Goal: Find specific page/section: Find specific page/section

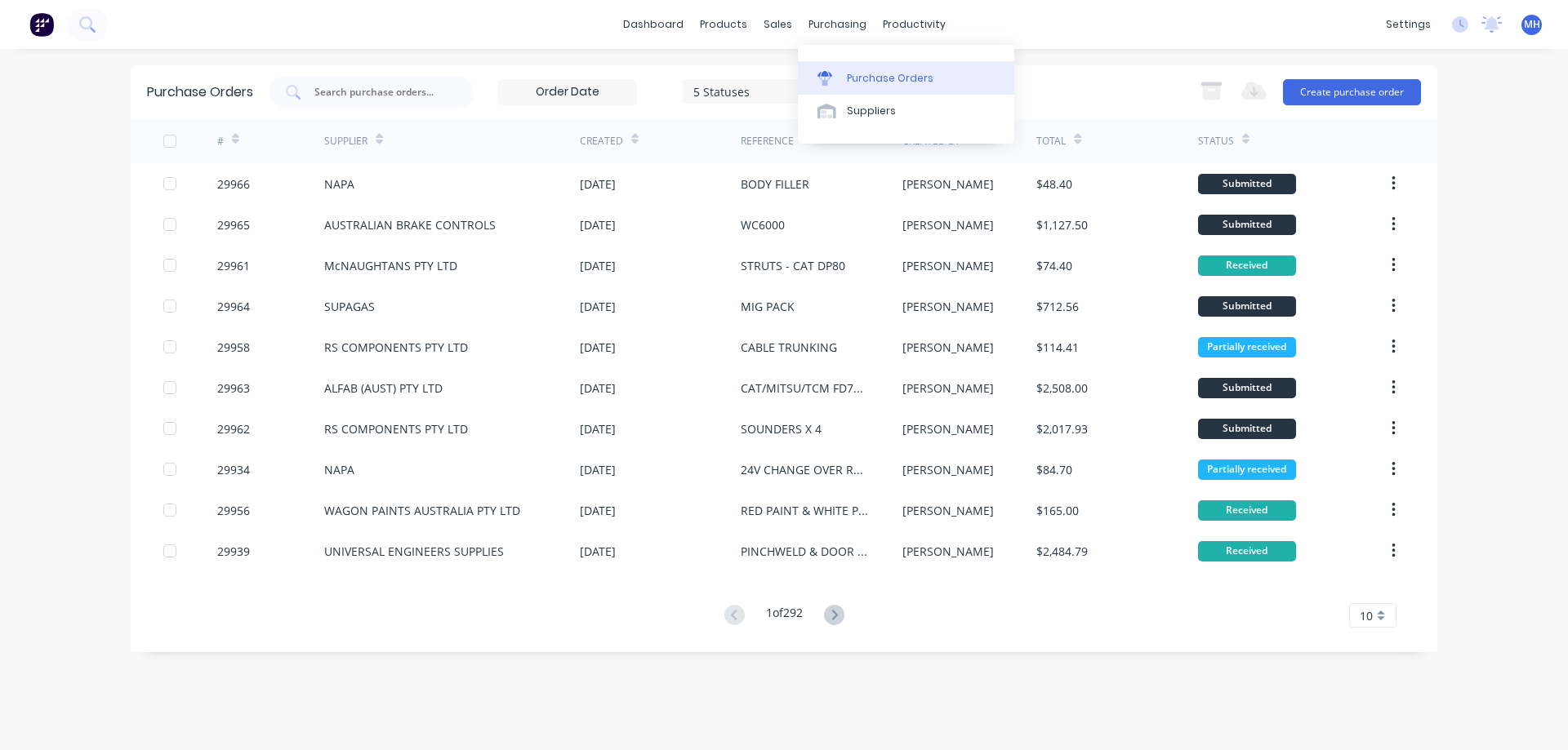
click at [845, 82] on link "Purchase Orders" at bounding box center [906, 77] width 216 height 32
click at [378, 91] on input "text" at bounding box center [380, 91] width 135 height 16
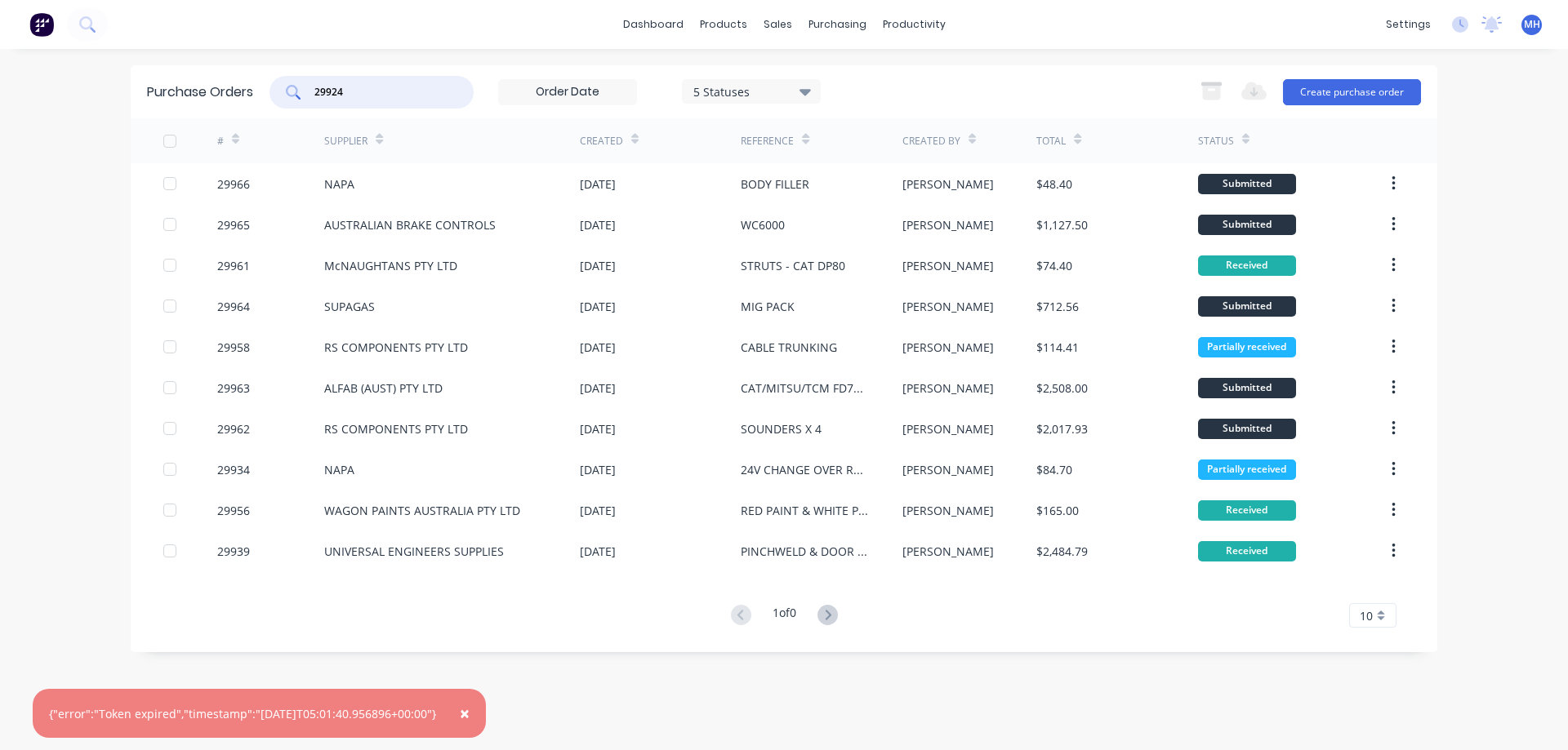
type input "29924"
click at [1380, 618] on div "10" at bounding box center [1373, 616] width 48 height 25
click at [1369, 530] on div "25" at bounding box center [1373, 531] width 46 height 29
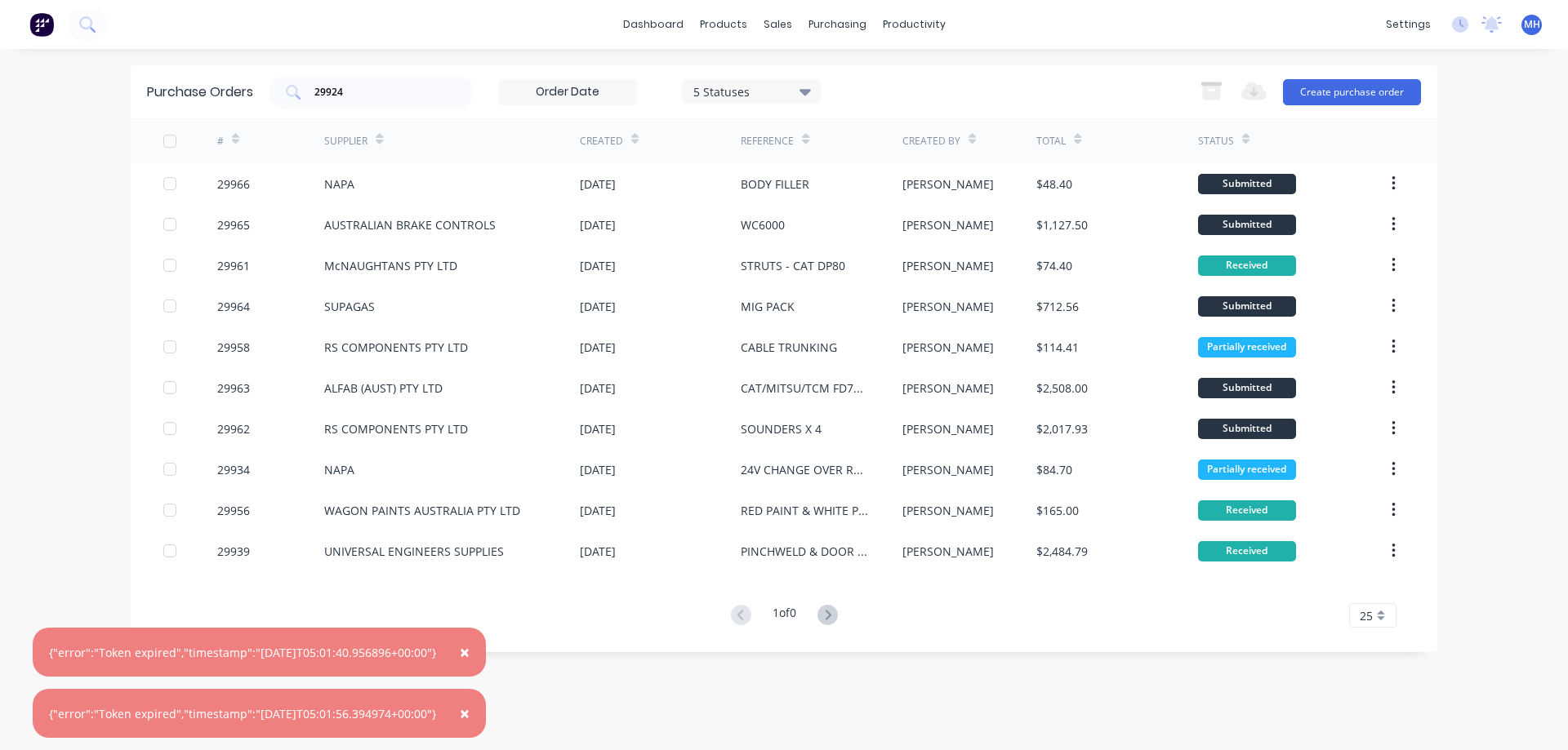
click at [1490, 424] on div "× {"error":"Token expired","timestamp":"[DATE]T05:01:40.956896+00:00"} × {"erro…" at bounding box center [784, 375] width 1568 height 750
click at [470, 648] on span "×" at bounding box center [464, 652] width 10 height 23
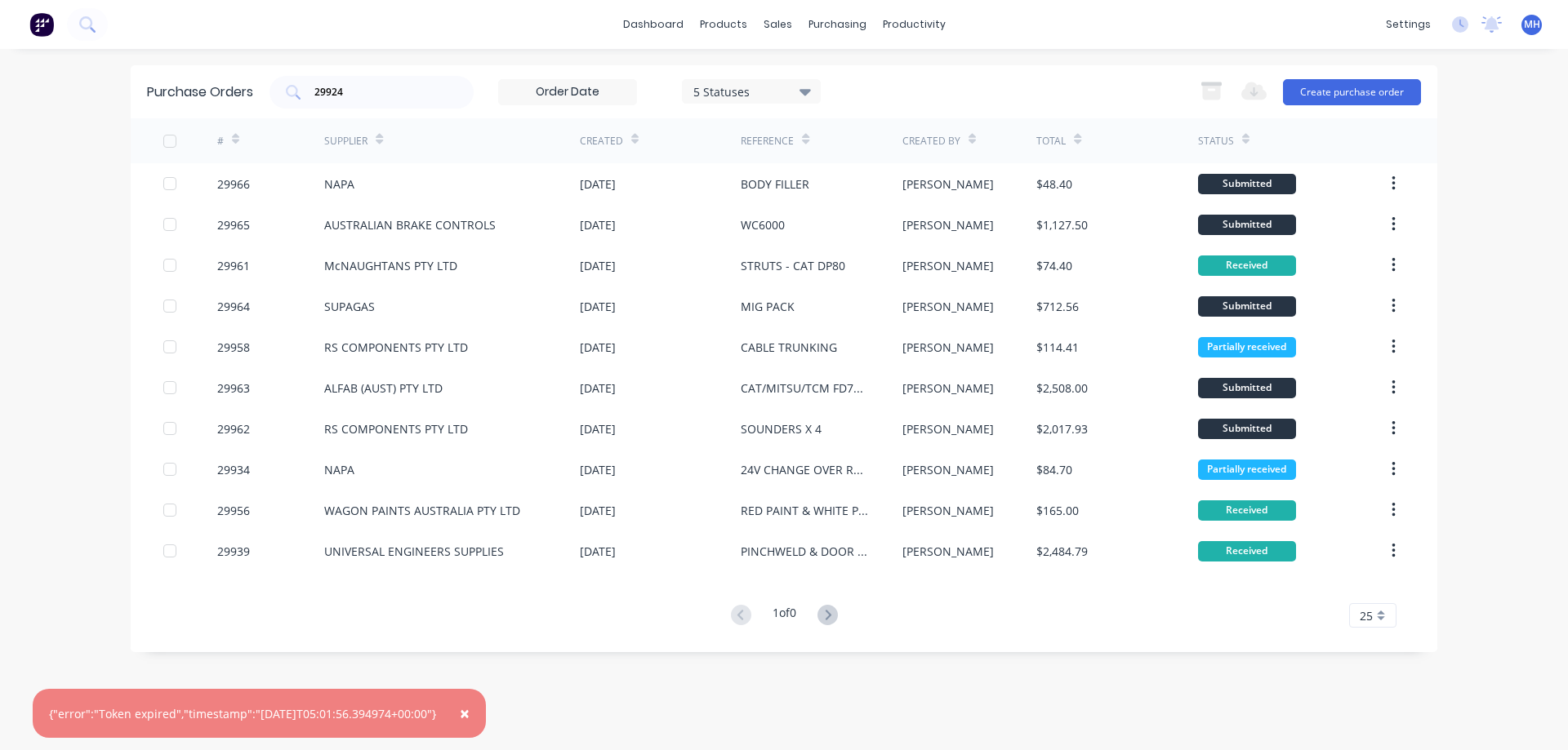
click at [470, 716] on span "×" at bounding box center [464, 714] width 10 height 23
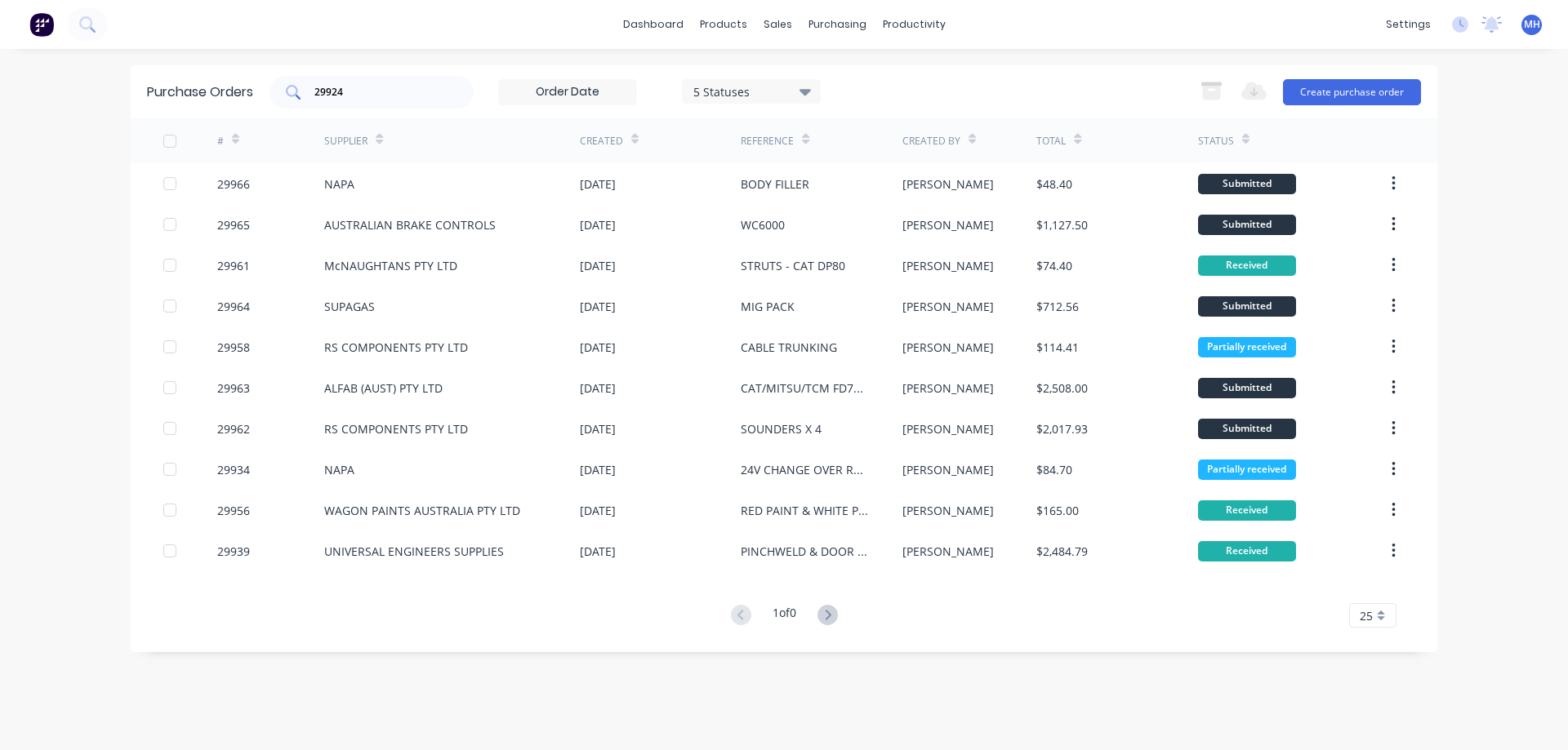
click at [294, 89] on icon at bounding box center [293, 91] width 14 height 14
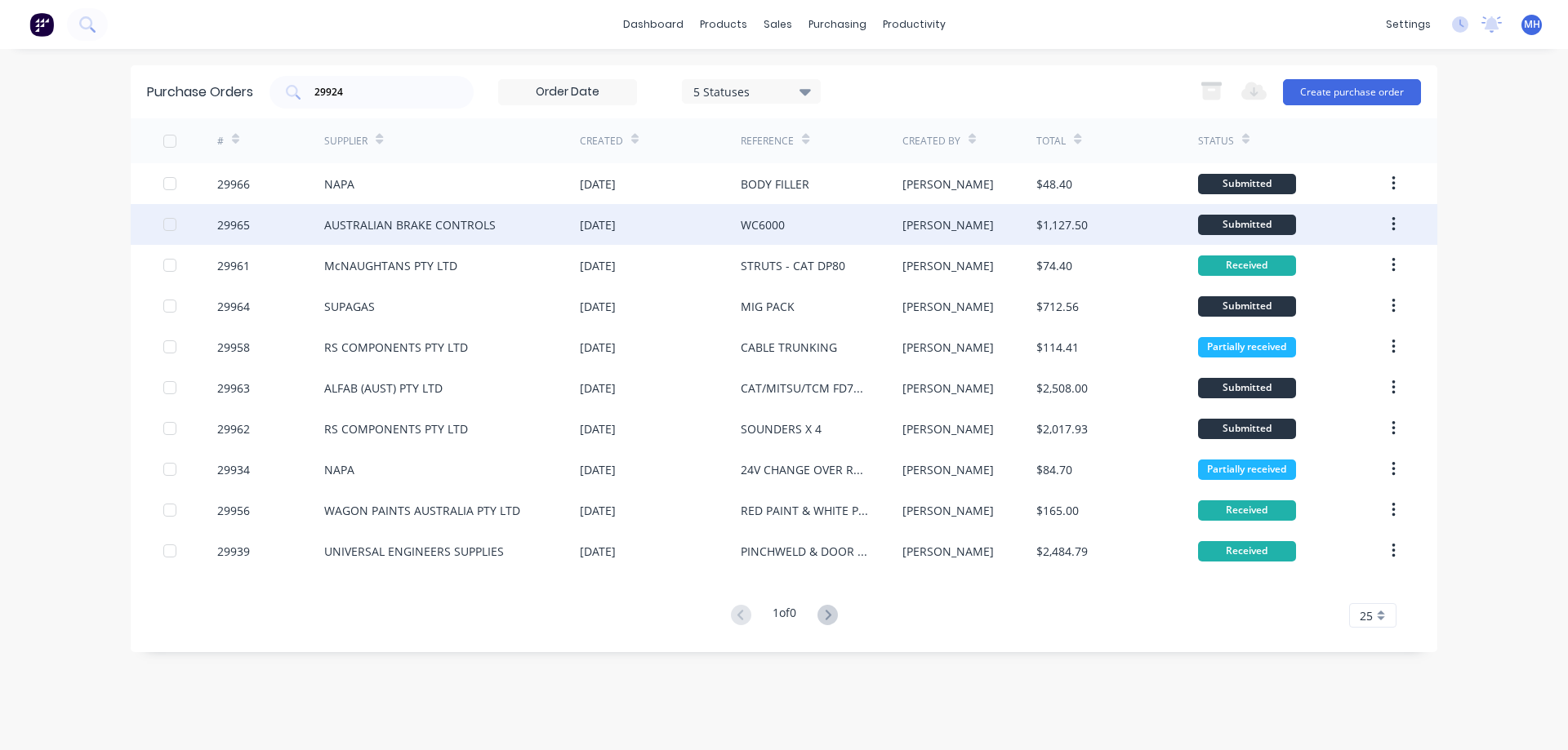
click at [503, 221] on div "AUSTRALIAN BRAKE CONTROLS" at bounding box center [452, 224] width 255 height 41
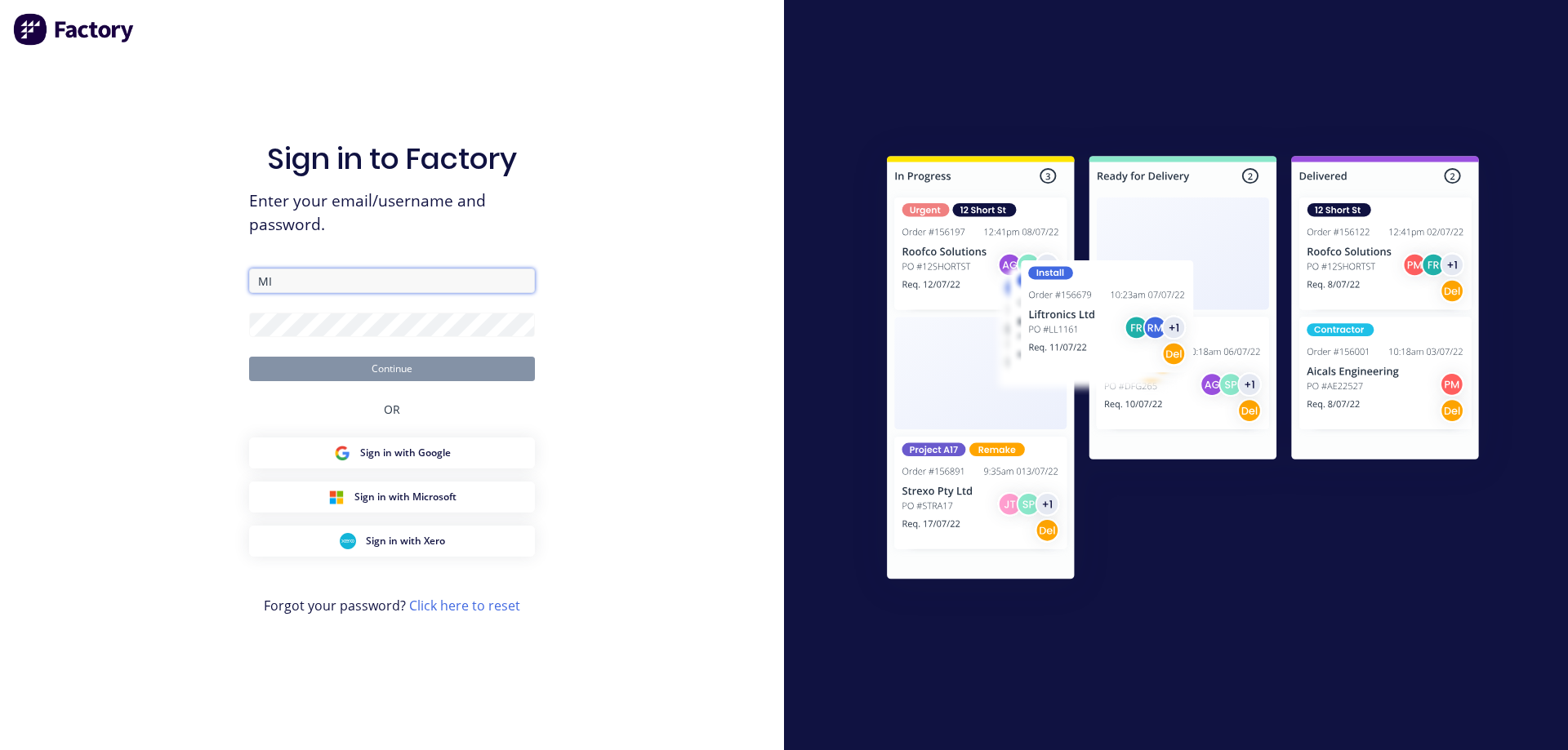
type input "M"
type input "[PERSON_NAME][EMAIL_ADDRESS][DOMAIN_NAME]"
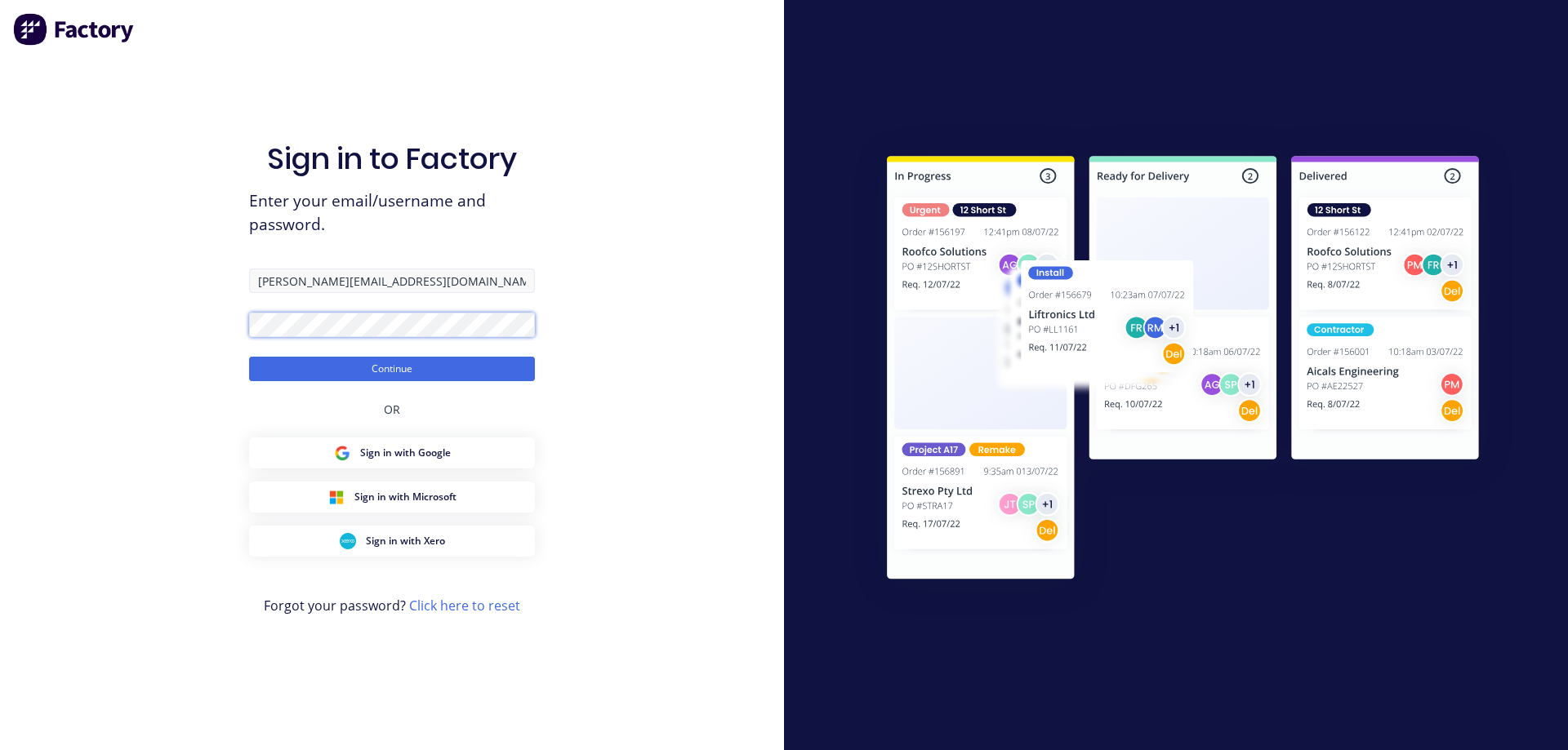
click at [249, 356] on button "Continue" at bounding box center [392, 369] width 286 height 25
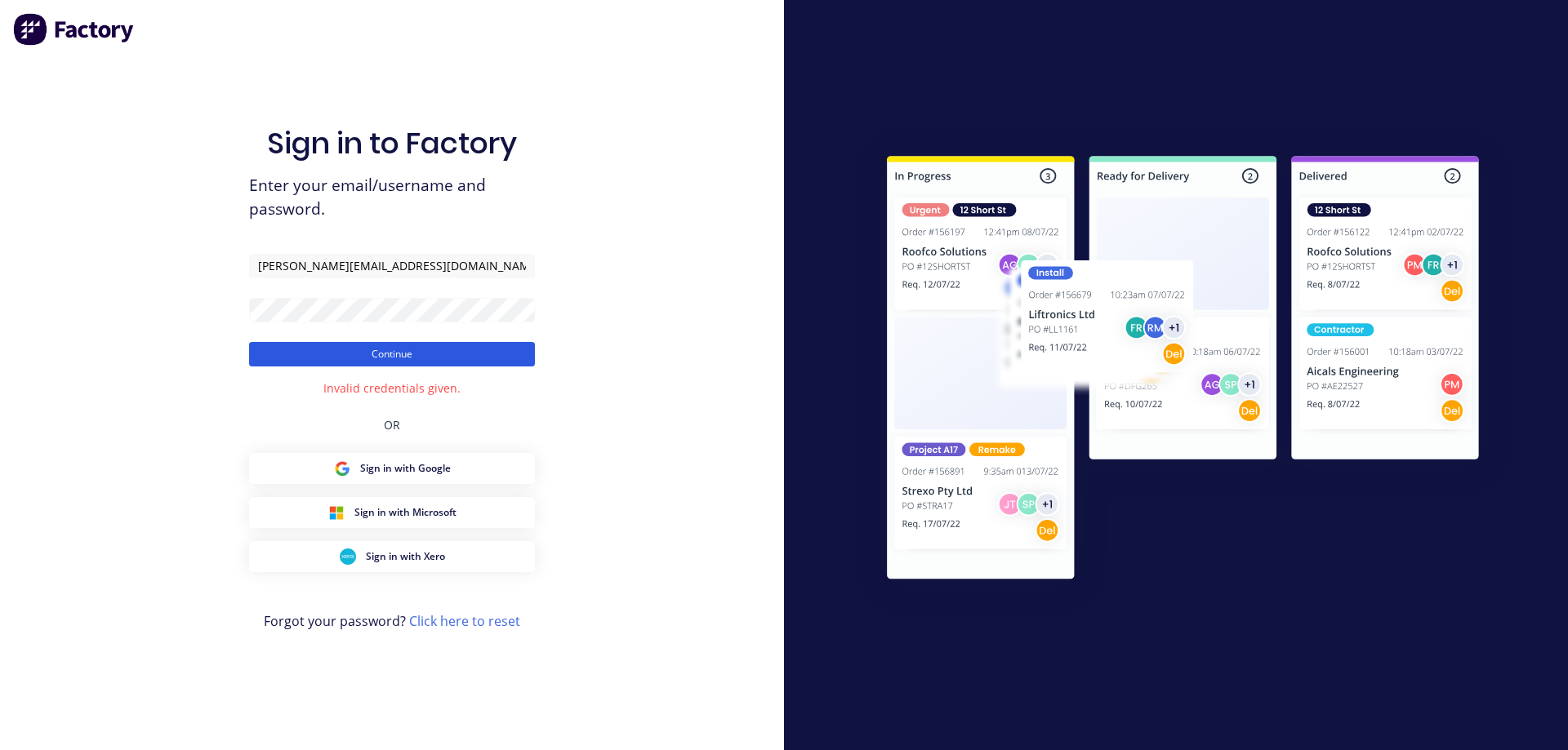
click at [390, 351] on button "Continue" at bounding box center [392, 355] width 286 height 25
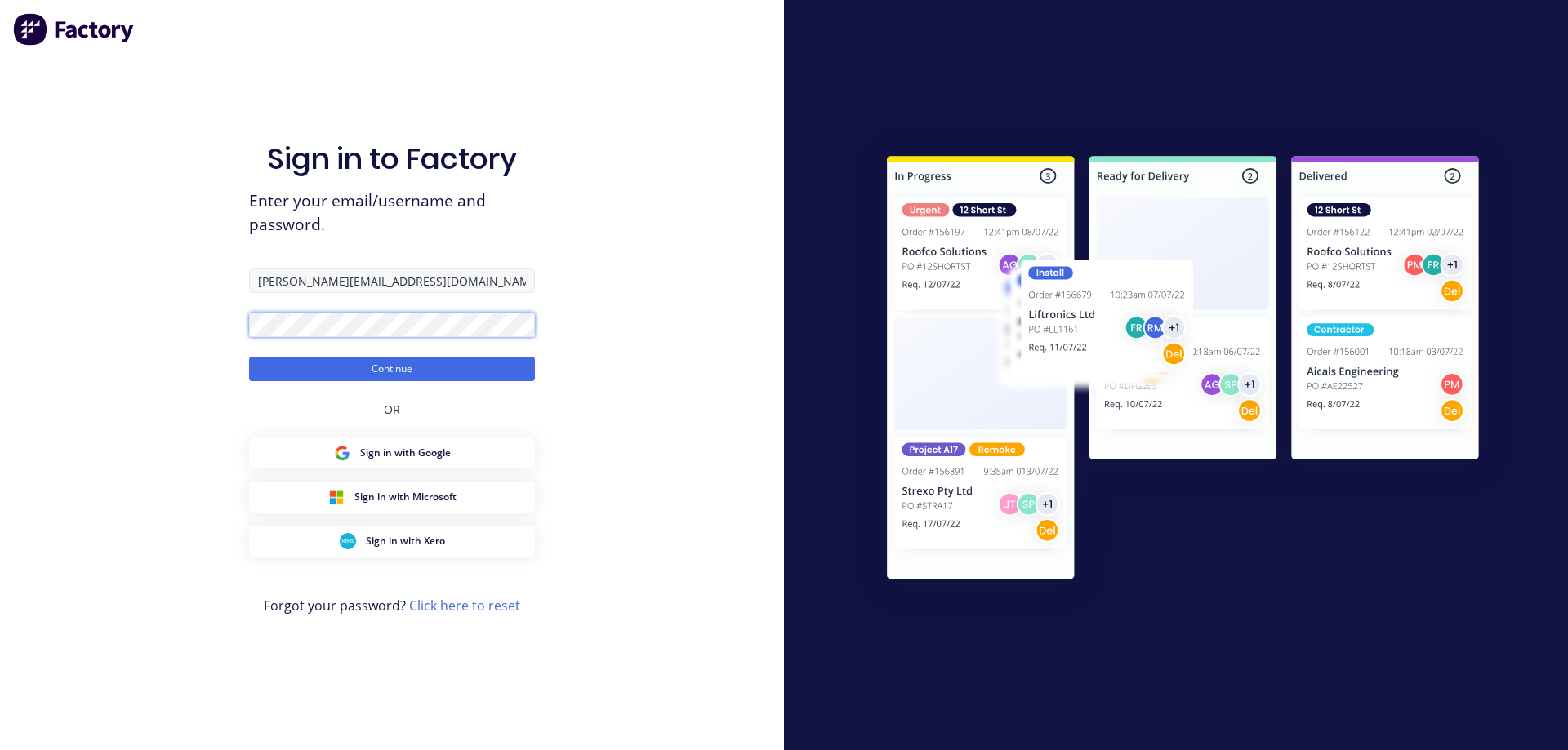
click at [249, 356] on button "Continue" at bounding box center [392, 369] width 286 height 25
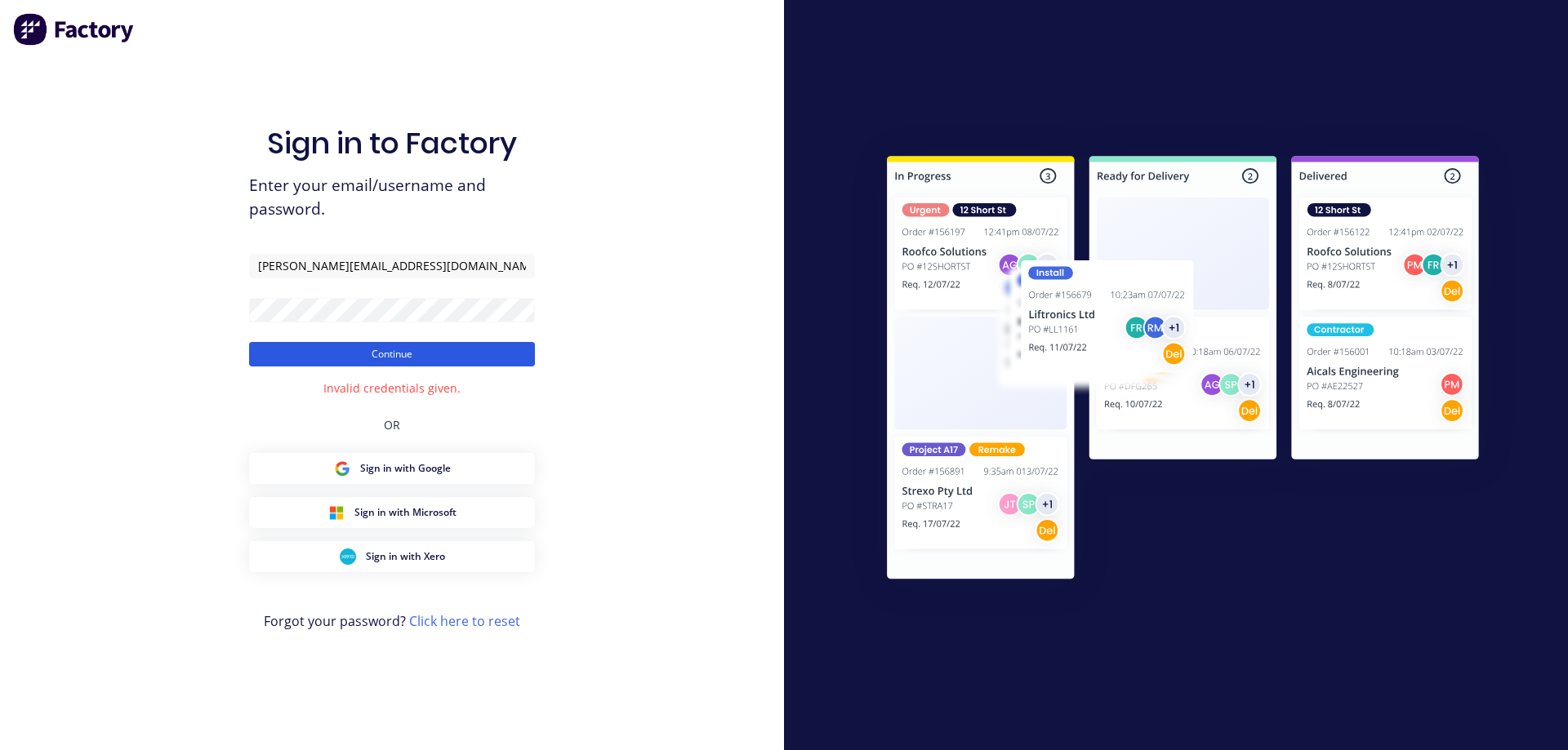
click at [426, 360] on button "Continue" at bounding box center [392, 355] width 286 height 25
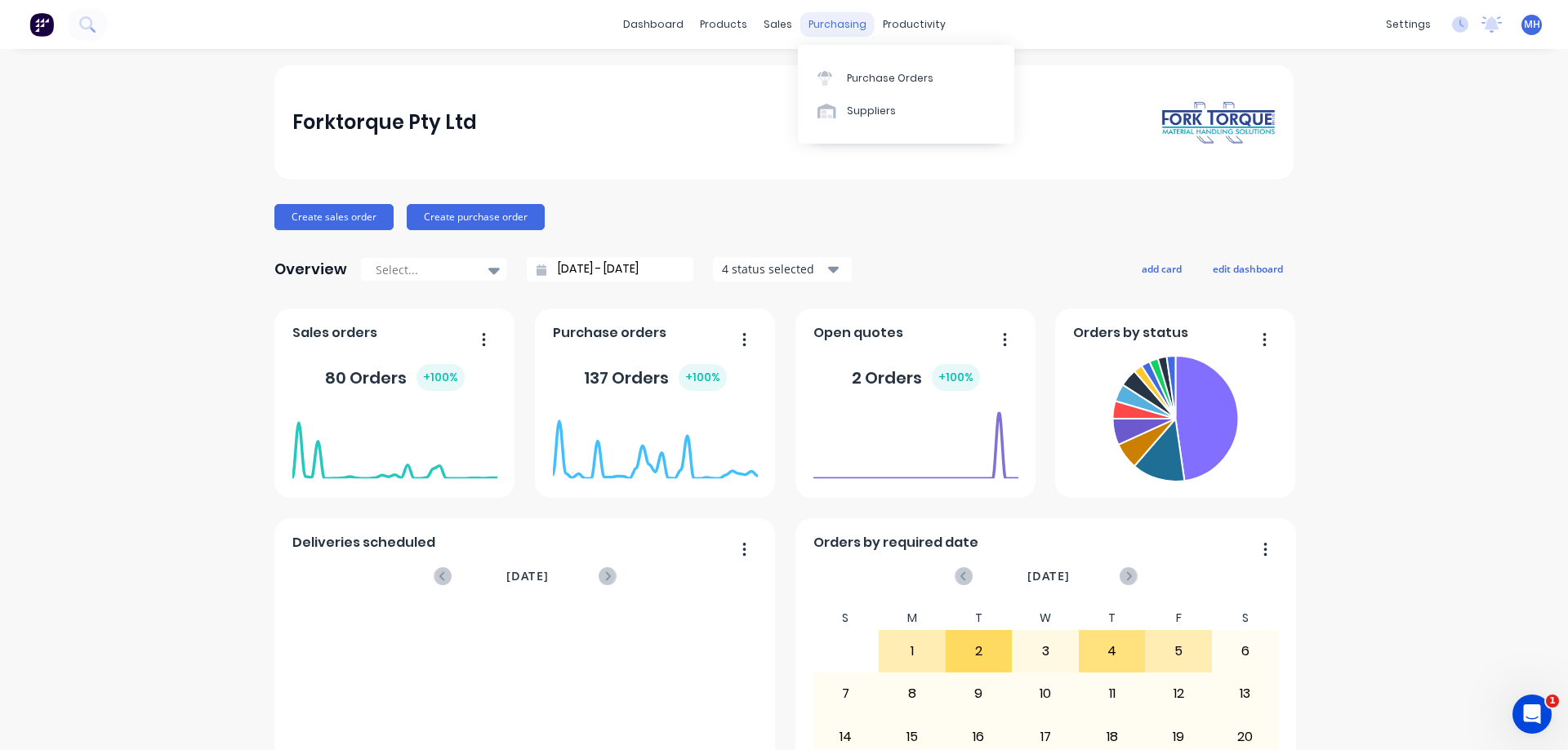
click at [828, 22] on div "purchasing" at bounding box center [838, 25] width 74 height 25
click at [864, 111] on div "Suppliers" at bounding box center [870, 111] width 49 height 14
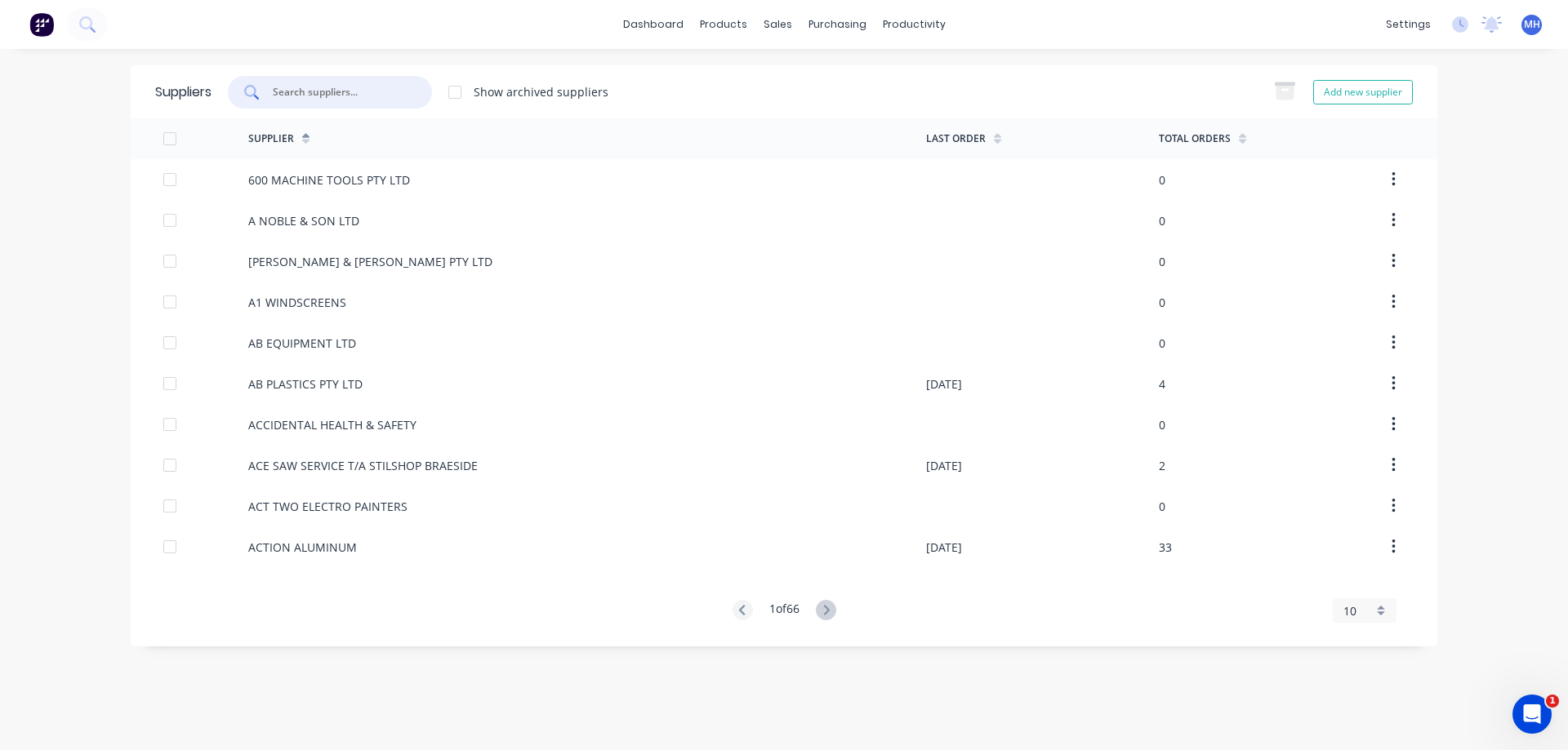
click at [311, 100] on input "text" at bounding box center [338, 91] width 135 height 16
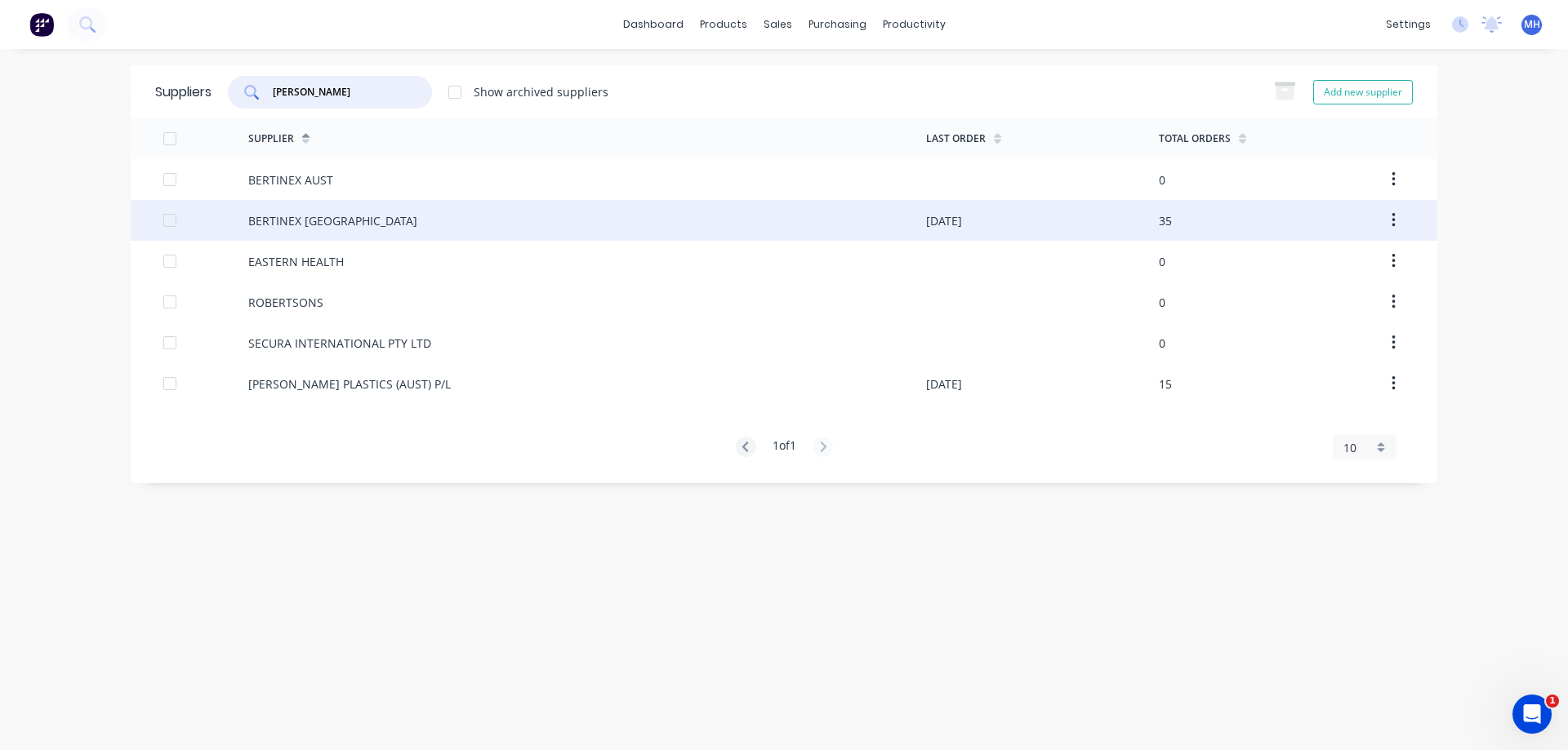
type input "bert"
click at [285, 224] on div "BERTINEX ITALY" at bounding box center [332, 221] width 169 height 17
